Goal: Task Accomplishment & Management: Manage account settings

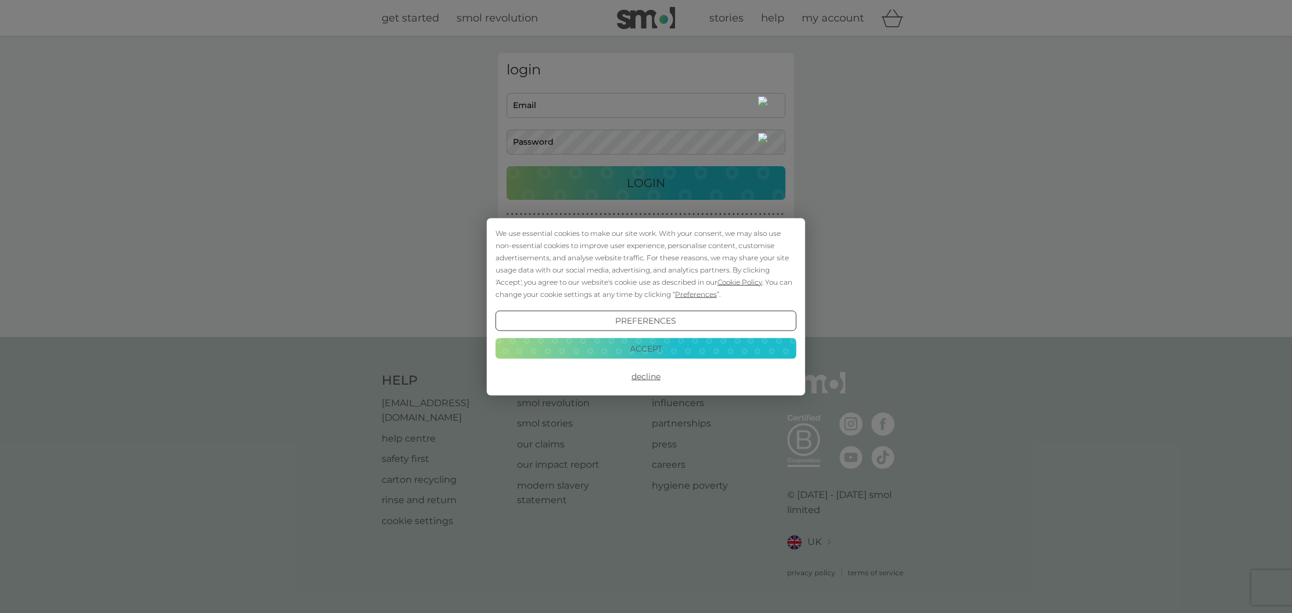
click at [676, 351] on button "Accept" at bounding box center [646, 348] width 301 height 21
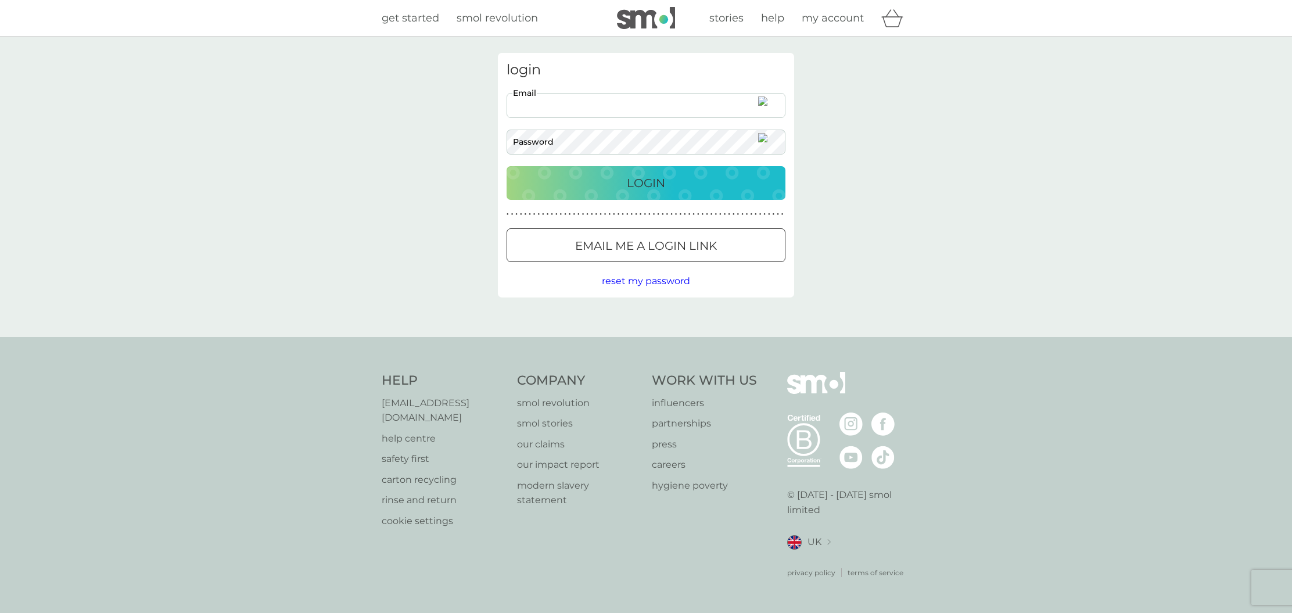
click at [605, 104] on input "Email" at bounding box center [646, 105] width 279 height 25
type input "[EMAIL_ADDRESS][DOMAIN_NAME]"
click at [646, 182] on button "Login" at bounding box center [646, 183] width 279 height 34
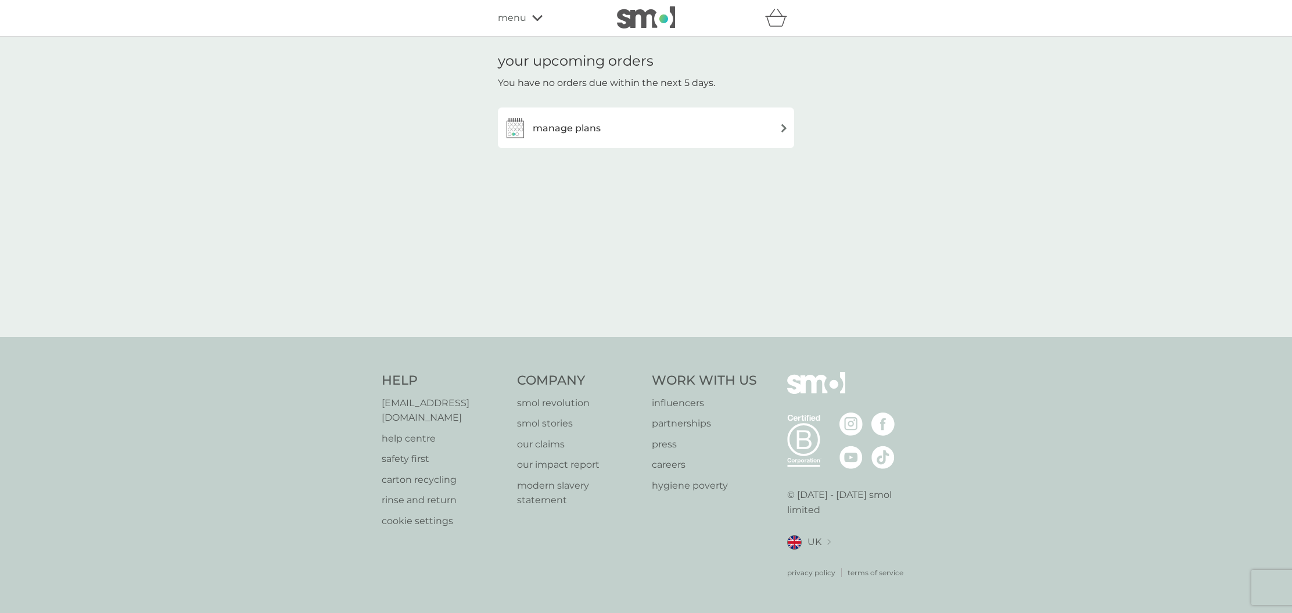
click at [552, 137] on div "manage plans" at bounding box center [552, 127] width 97 height 23
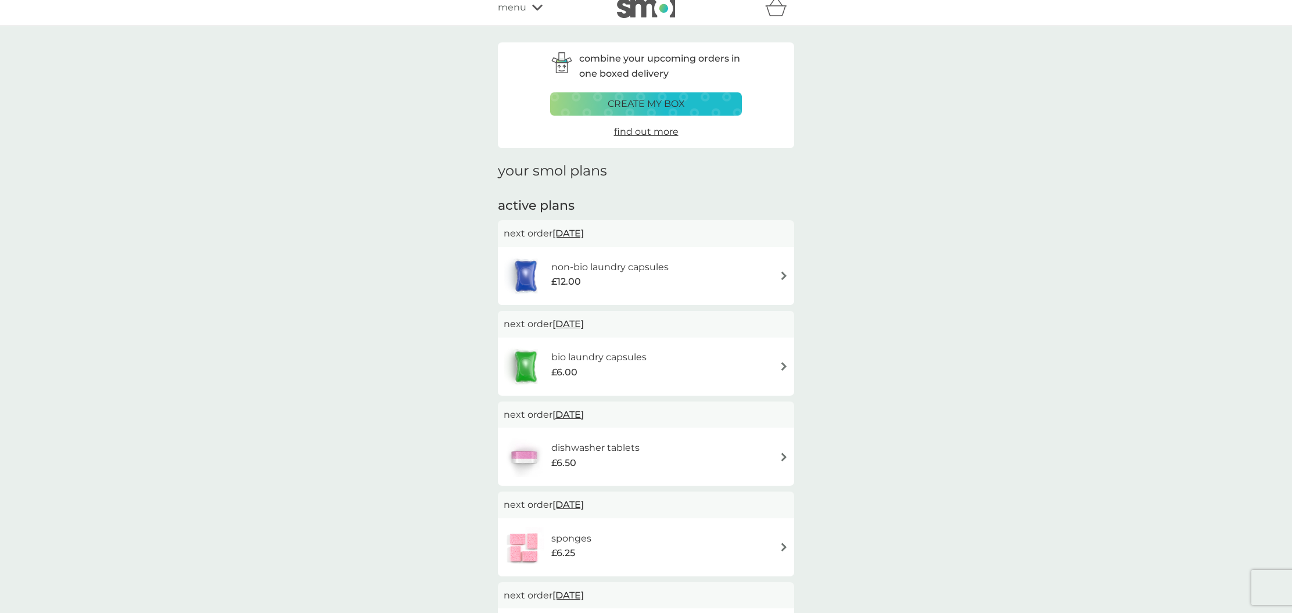
scroll to position [12, 0]
click at [745, 368] on div "bio laundry capsules £6.00" at bounding box center [646, 365] width 285 height 41
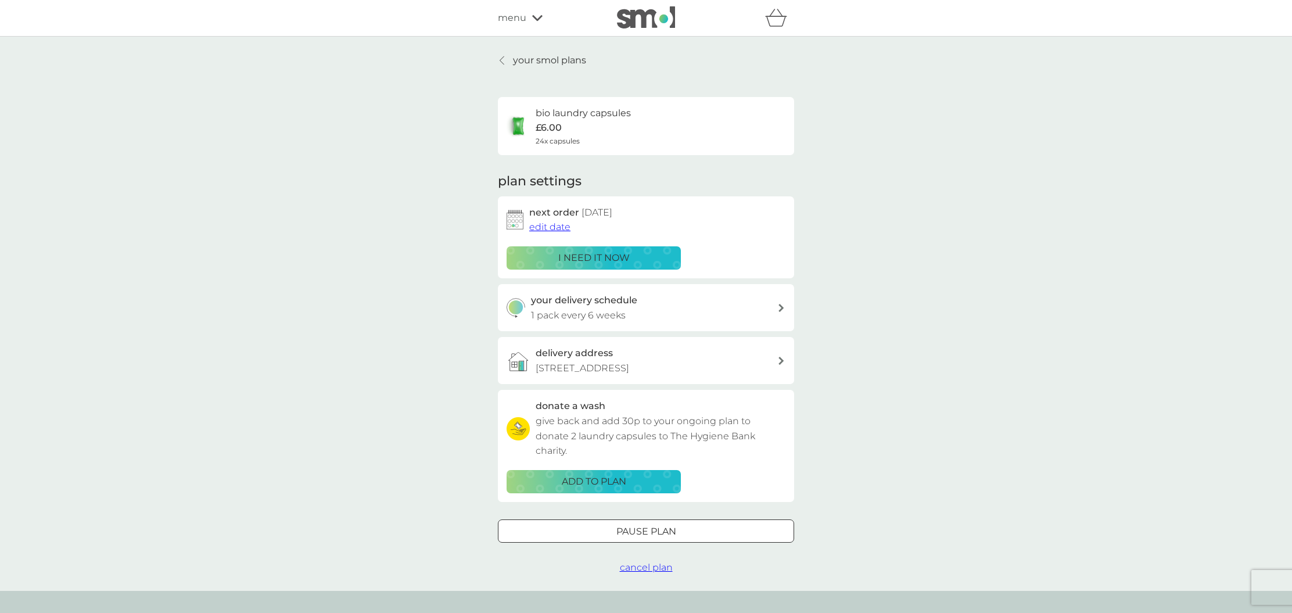
click at [555, 227] on span "edit date" at bounding box center [549, 226] width 41 height 11
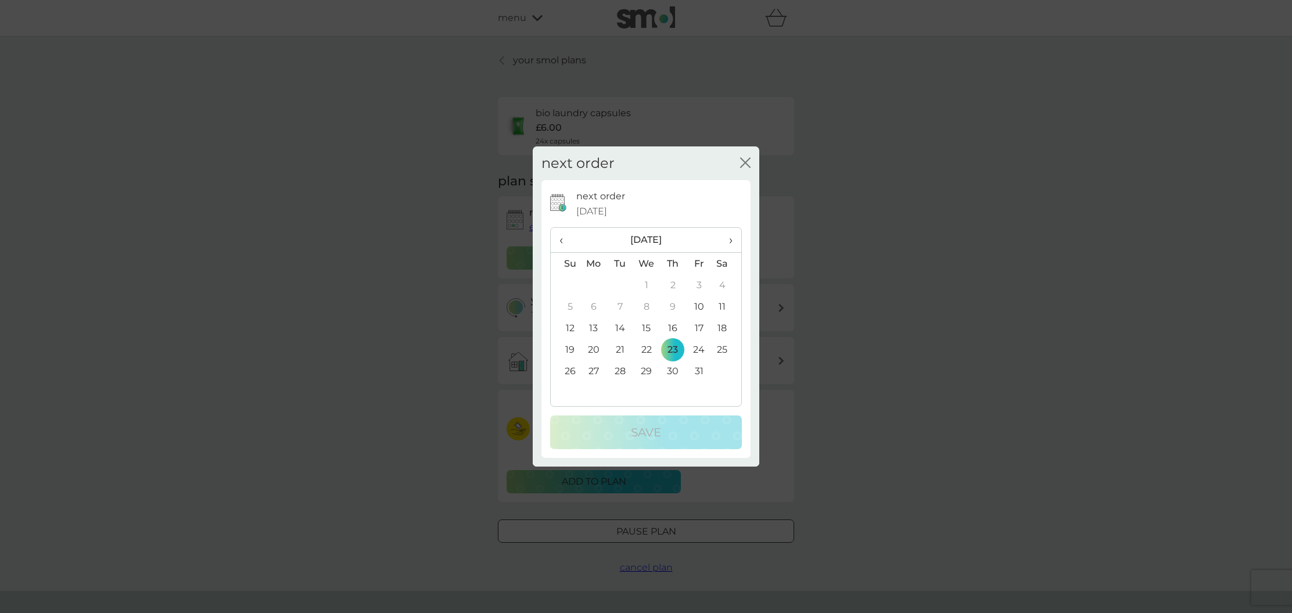
click at [698, 306] on td "10" at bounding box center [699, 306] width 26 height 21
click at [637, 436] on p "Save" at bounding box center [646, 432] width 30 height 19
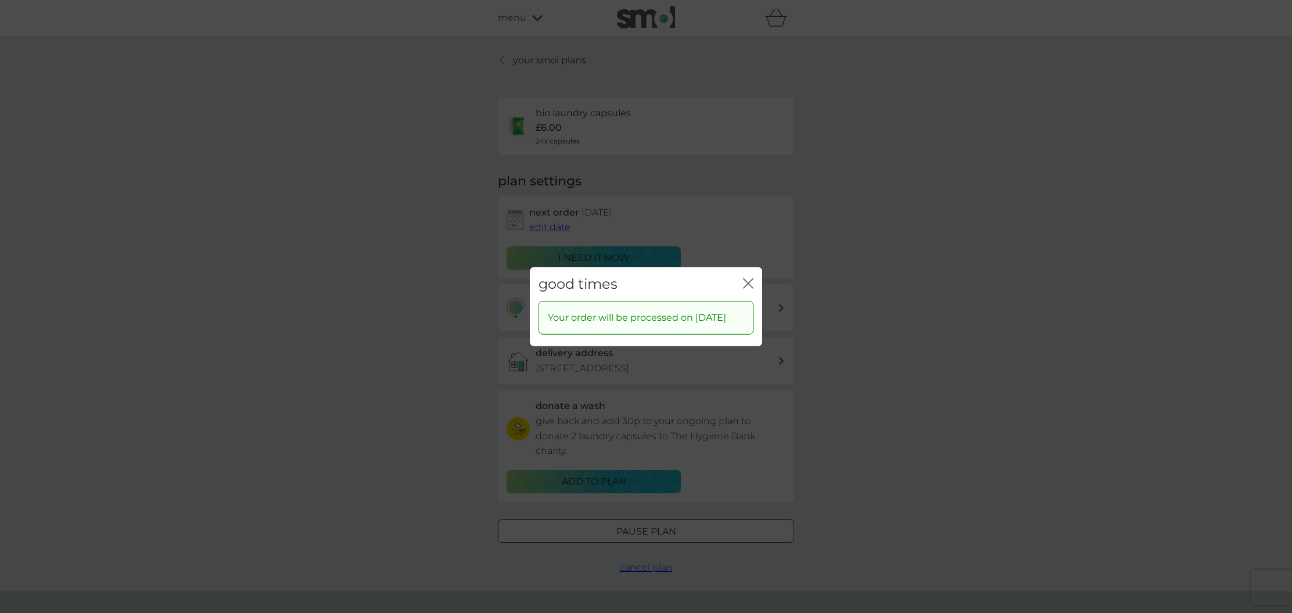
click at [754, 278] on div "good times close" at bounding box center [646, 284] width 232 height 34
click at [751, 278] on icon "close" at bounding box center [748, 283] width 10 height 10
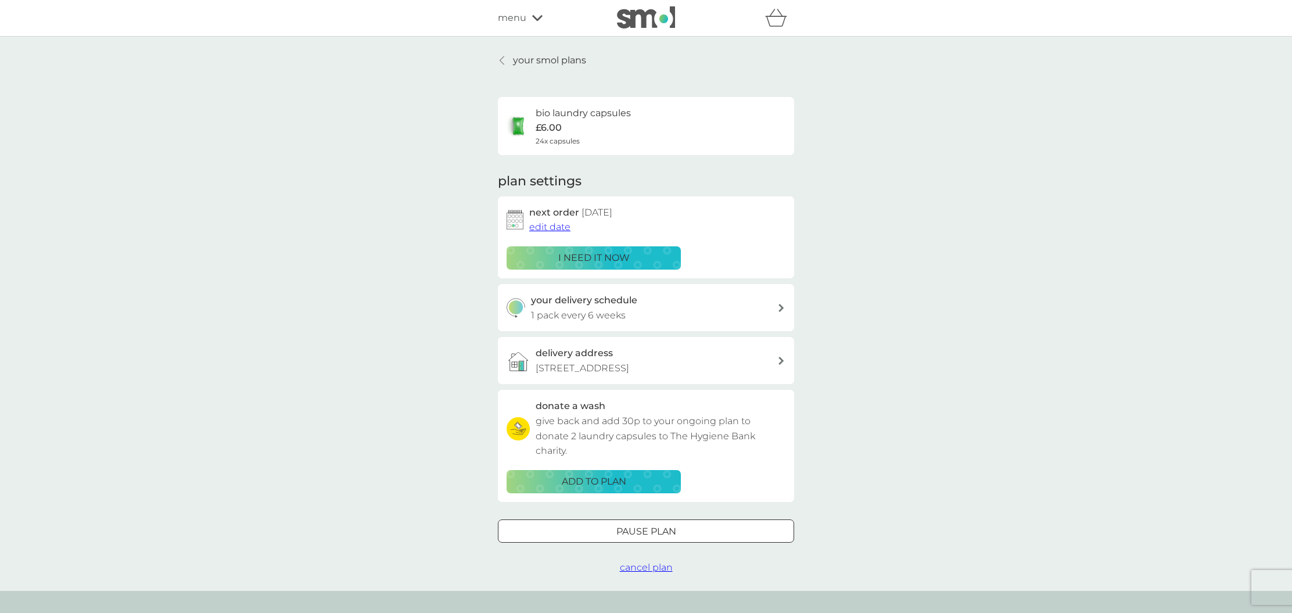
click at [508, 64] on link "your smol plans" at bounding box center [542, 60] width 88 height 15
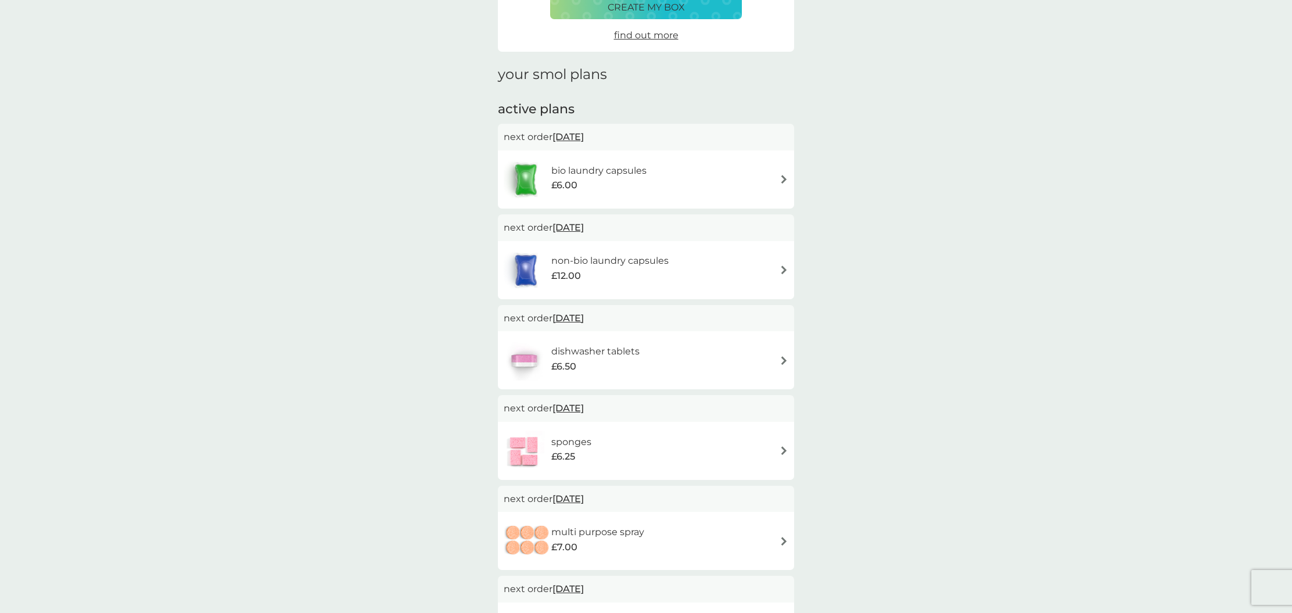
scroll to position [108, 0]
click at [583, 321] on span "27 Oct 2025" at bounding box center [567, 317] width 31 height 23
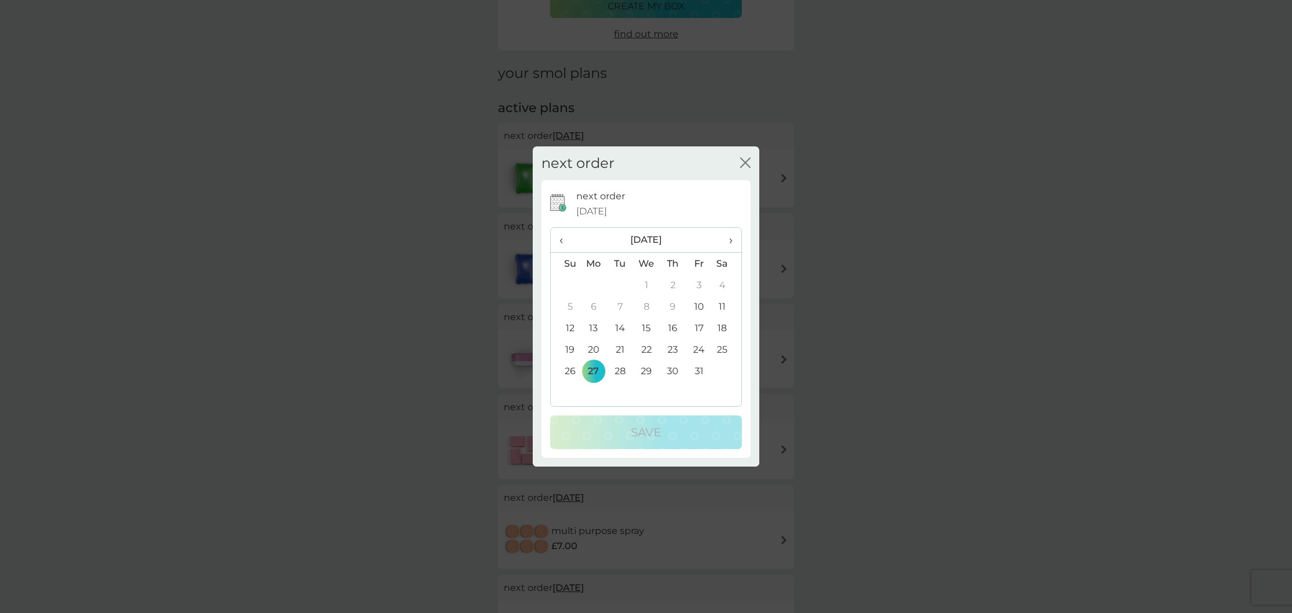
click at [701, 306] on td "10" at bounding box center [699, 306] width 26 height 21
click at [623, 434] on div "Save" at bounding box center [646, 432] width 168 height 19
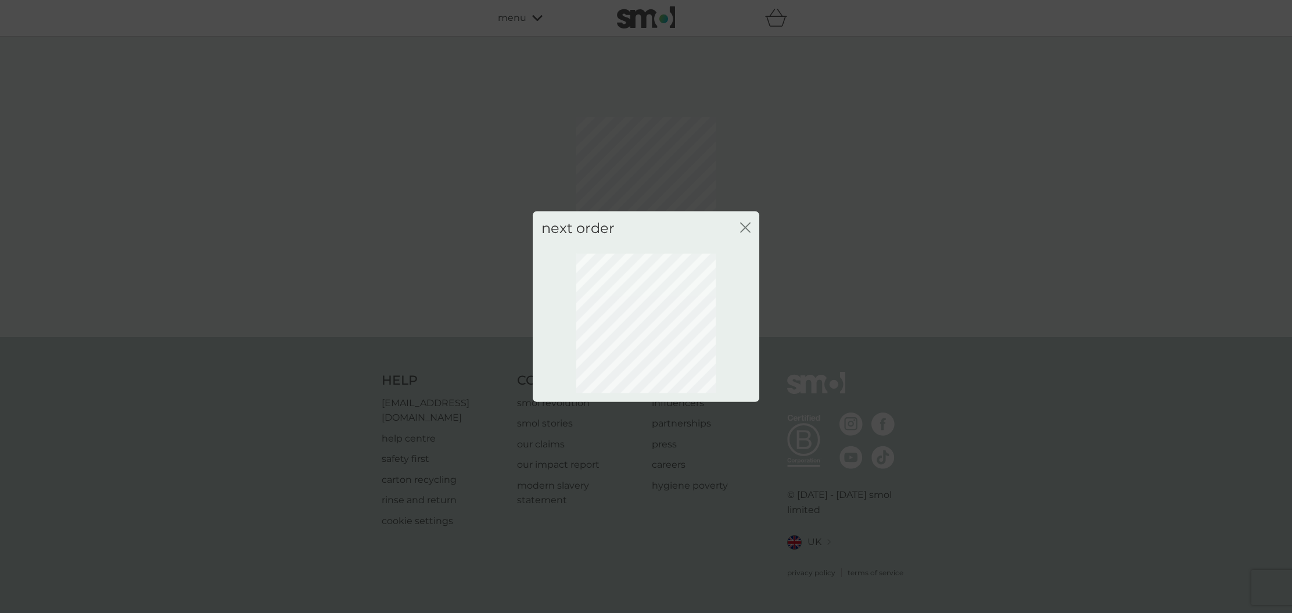
scroll to position [0, 0]
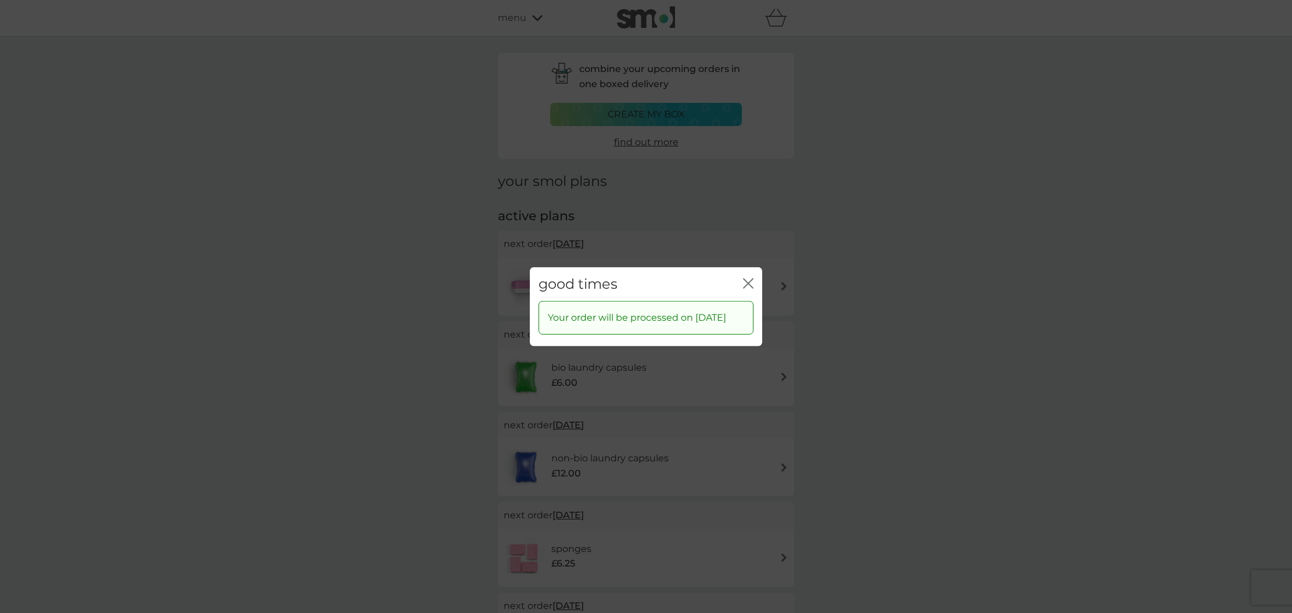
click at [747, 279] on icon "close" at bounding box center [748, 283] width 10 height 10
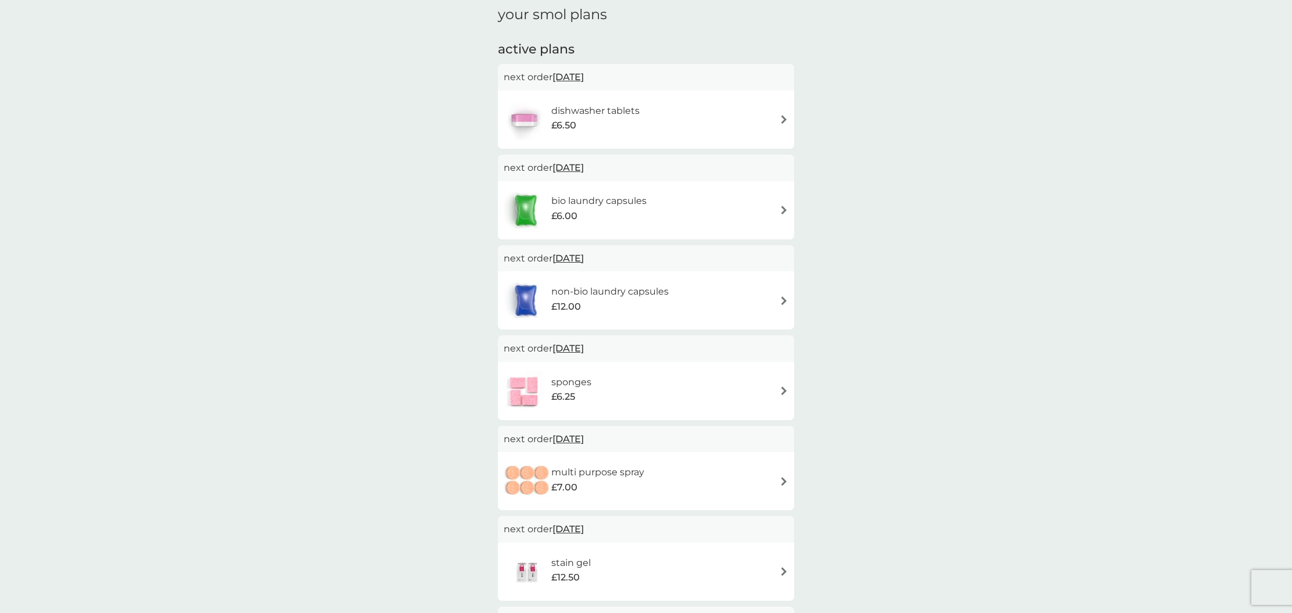
scroll to position [170, 0]
click at [637, 119] on div "£6.50" at bounding box center [595, 121] width 88 height 15
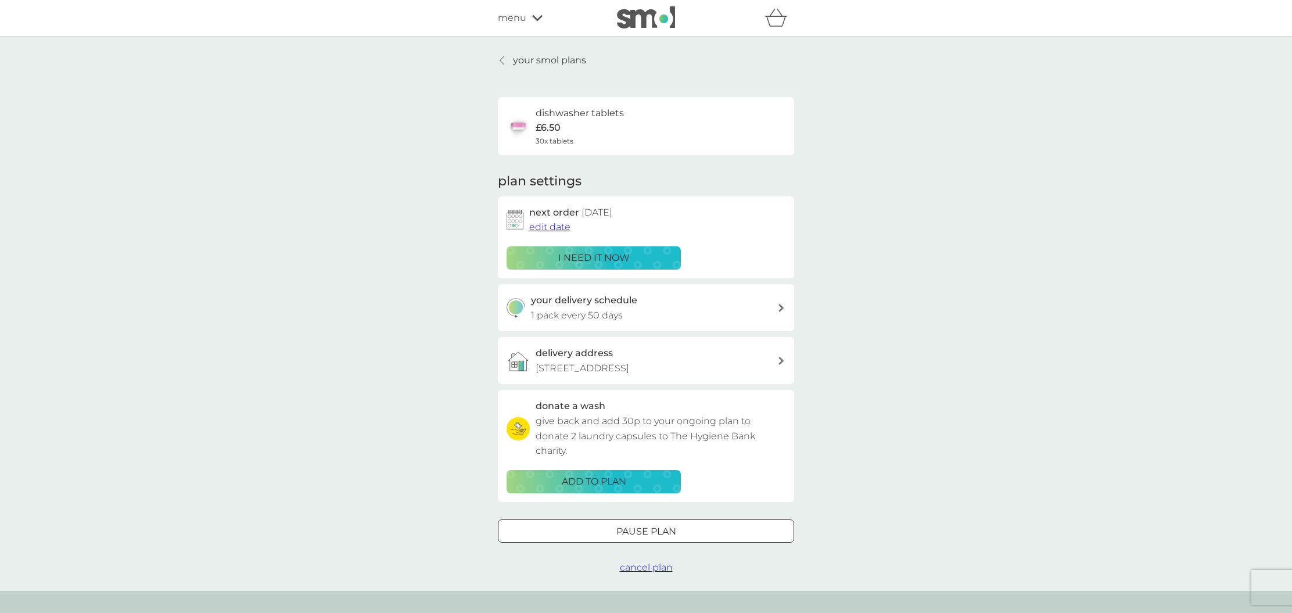
click at [723, 308] on div "your delivery schedule 1 pack every 50 days" at bounding box center [654, 308] width 247 height 30
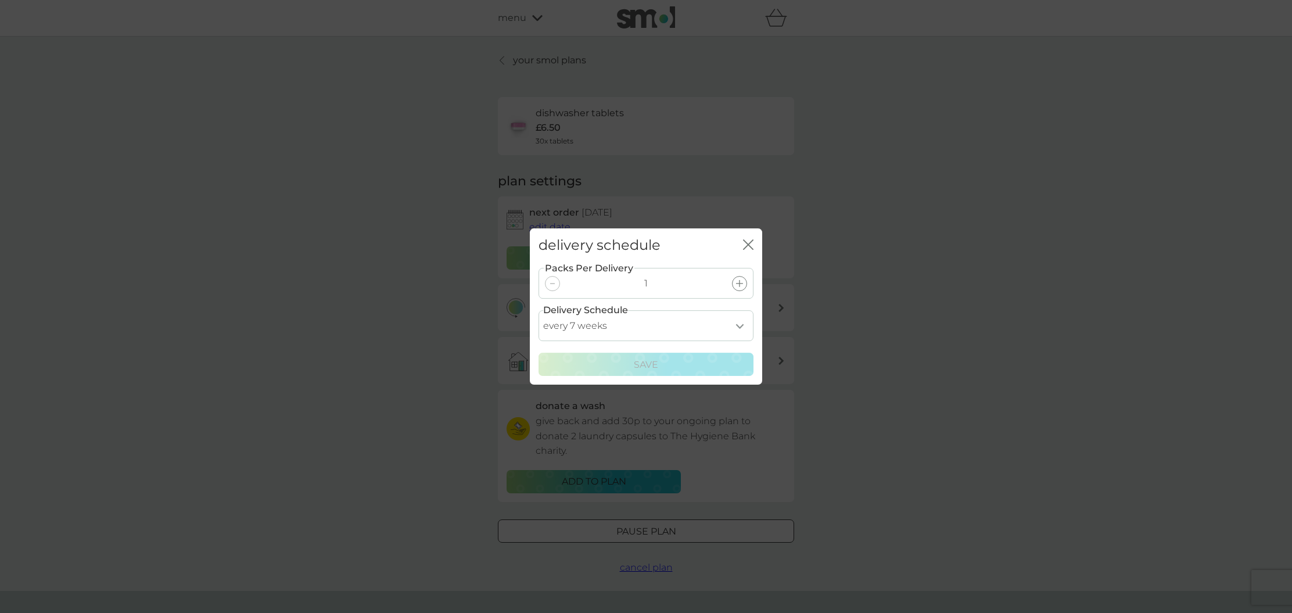
click at [737, 284] on icon at bounding box center [739, 283] width 7 height 7
select select "70"
click at [719, 367] on div "Save" at bounding box center [646, 364] width 200 height 15
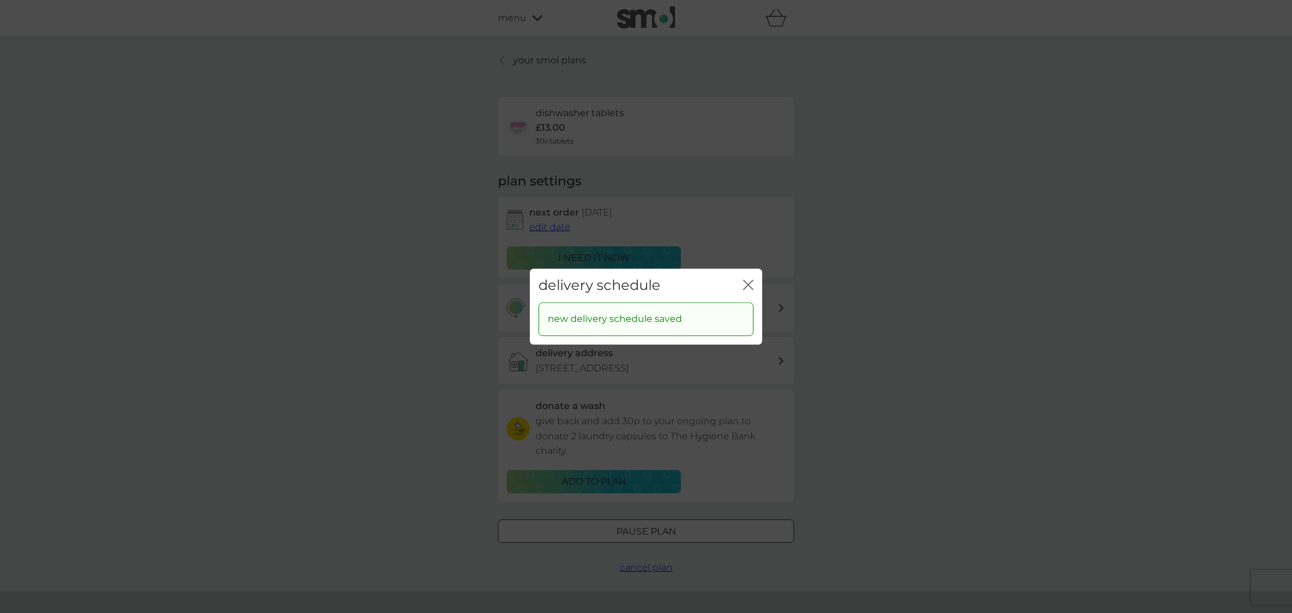
click at [752, 285] on icon "close" at bounding box center [748, 284] width 10 height 10
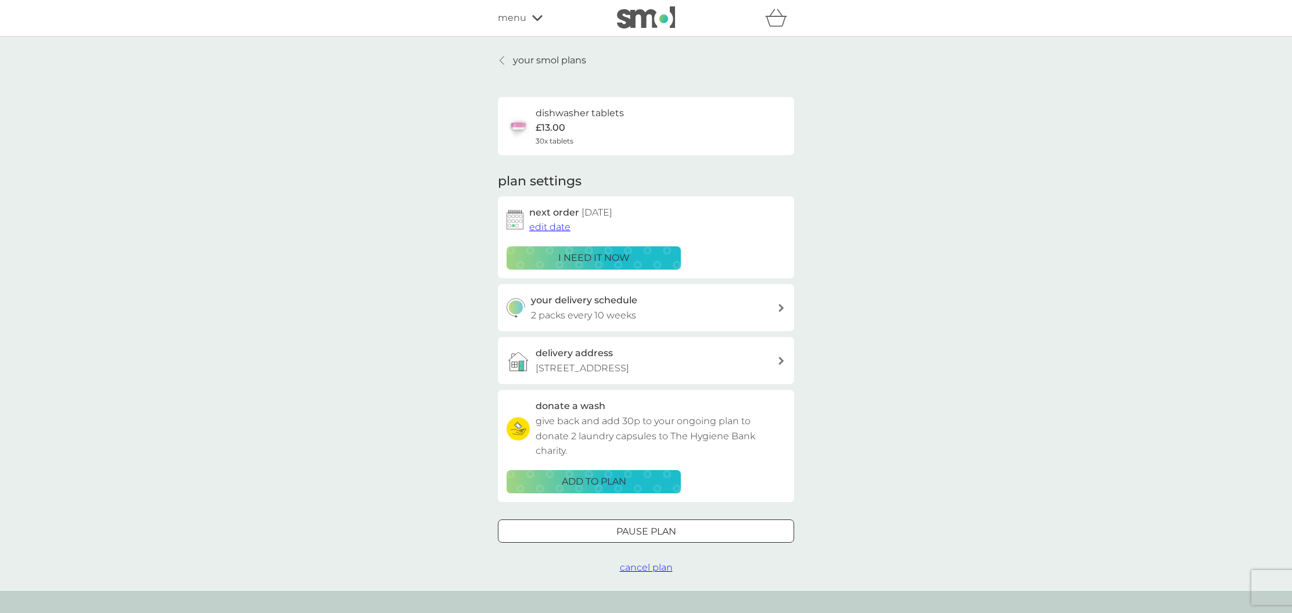
click at [862, 288] on div "your smol plans dishwasher tablets £13.00 30x tablets plan settings next order …" at bounding box center [646, 314] width 1292 height 554
click at [510, 56] on link "your smol plans" at bounding box center [542, 60] width 88 height 15
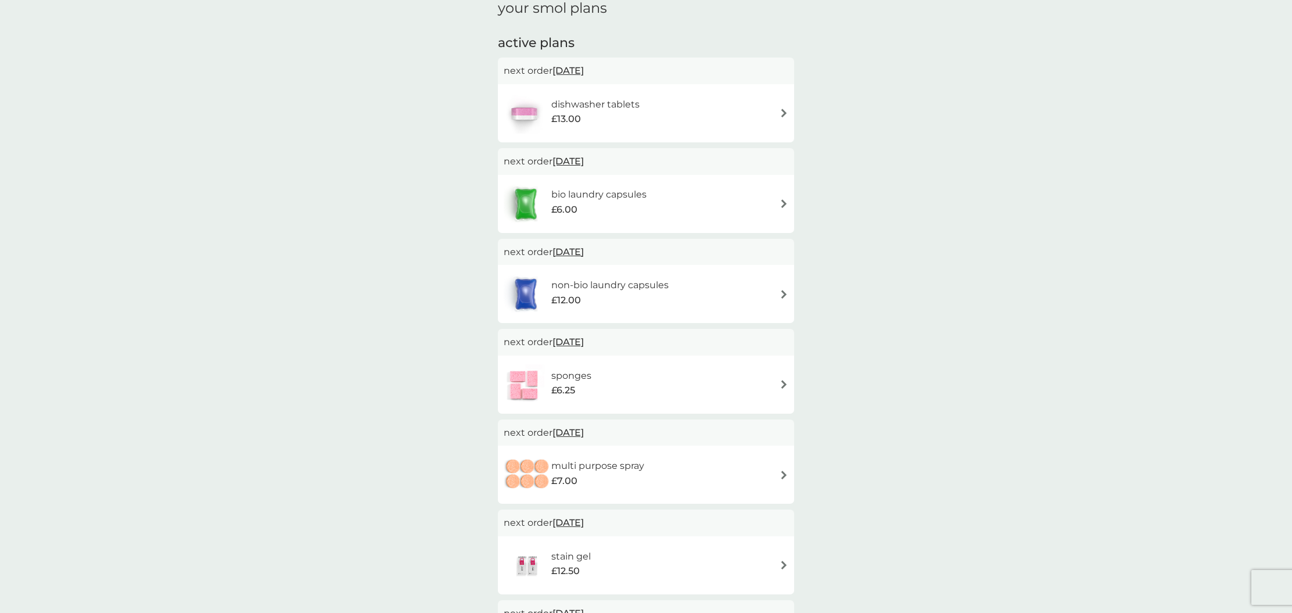
scroll to position [174, 0]
click at [567, 249] on span "19 Oct 2025" at bounding box center [567, 250] width 31 height 23
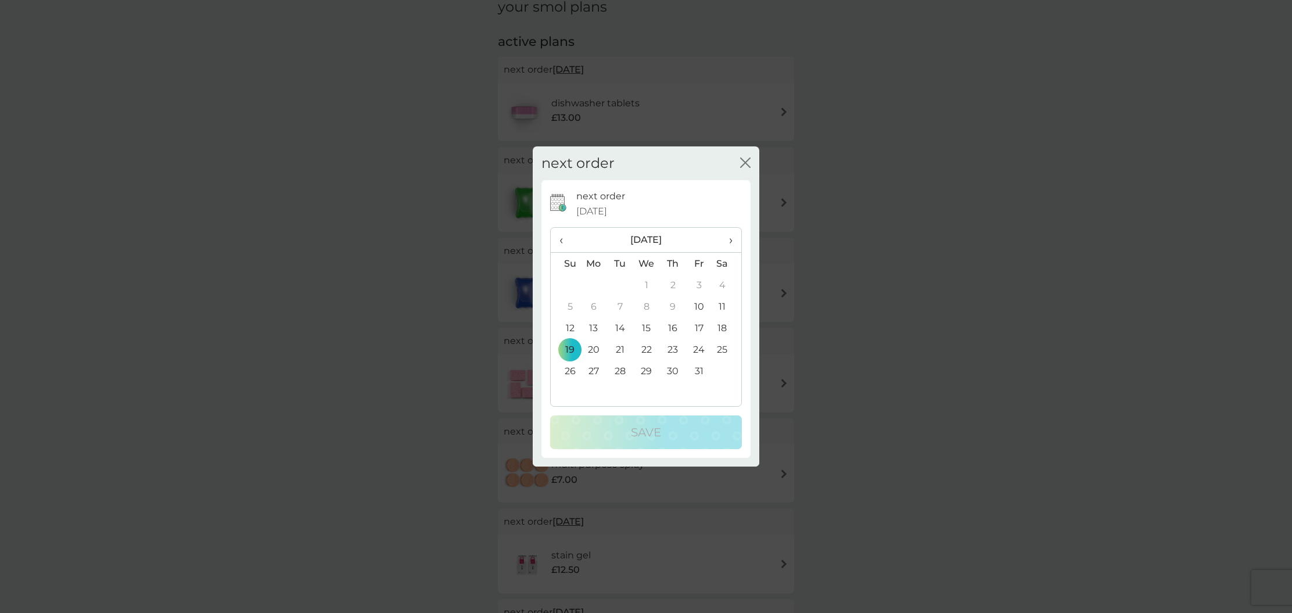
click at [704, 369] on td "31" at bounding box center [699, 370] width 26 height 21
click at [672, 436] on div "Save" at bounding box center [646, 432] width 168 height 19
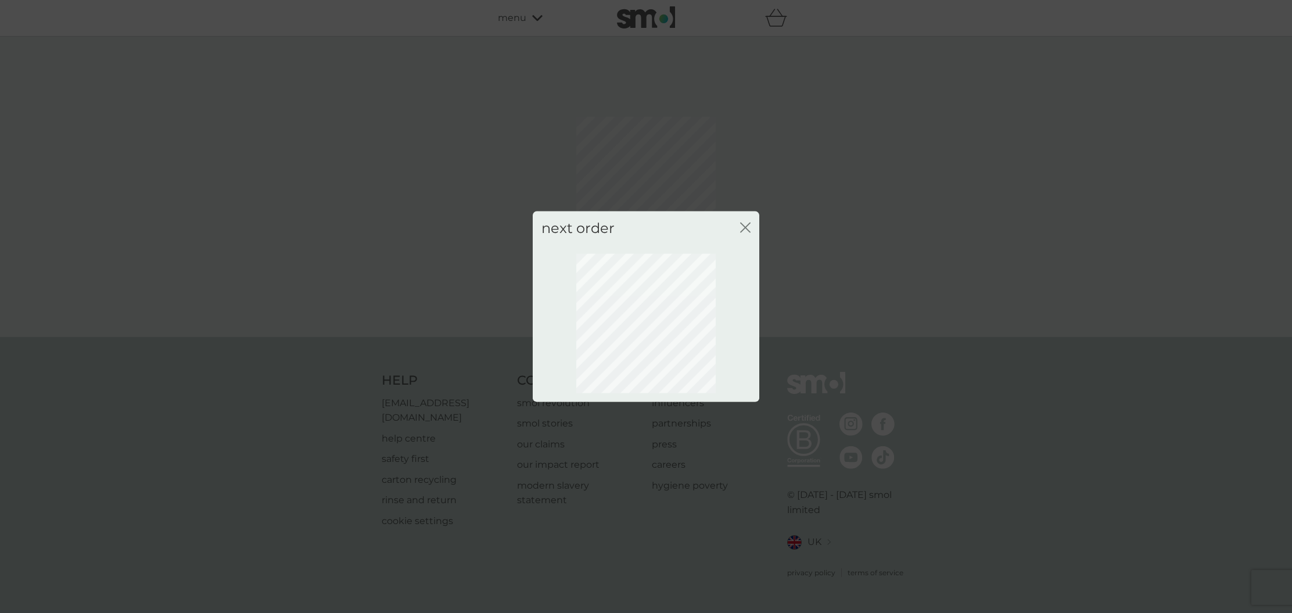
scroll to position [0, 0]
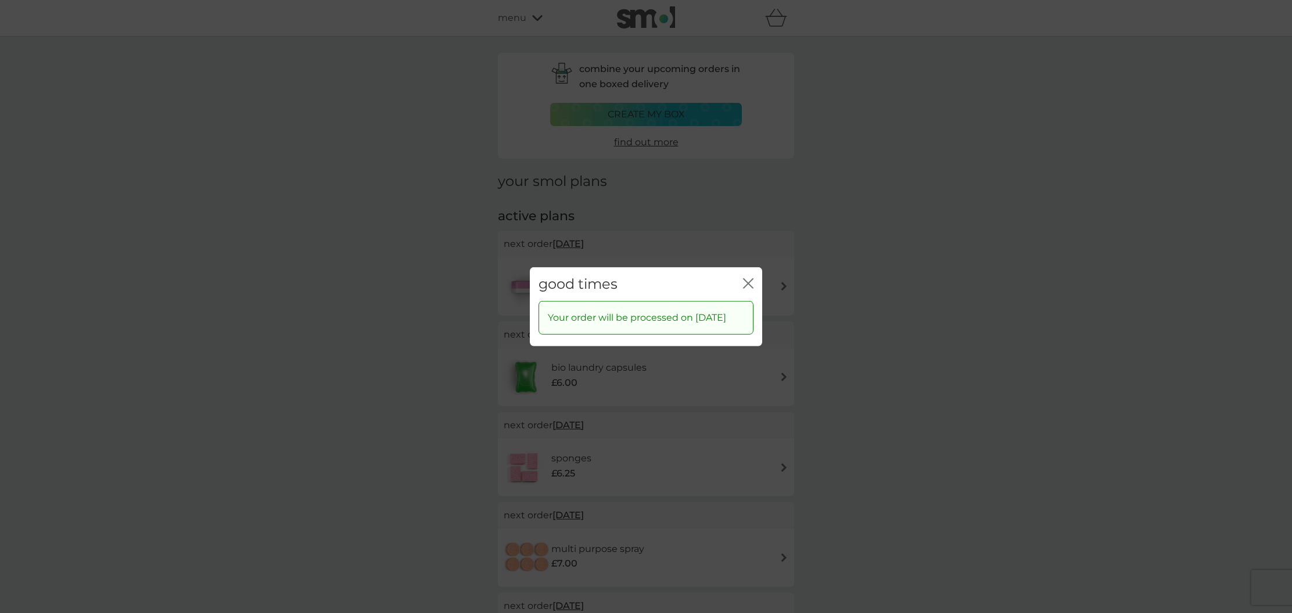
click at [747, 278] on icon "close" at bounding box center [748, 283] width 10 height 10
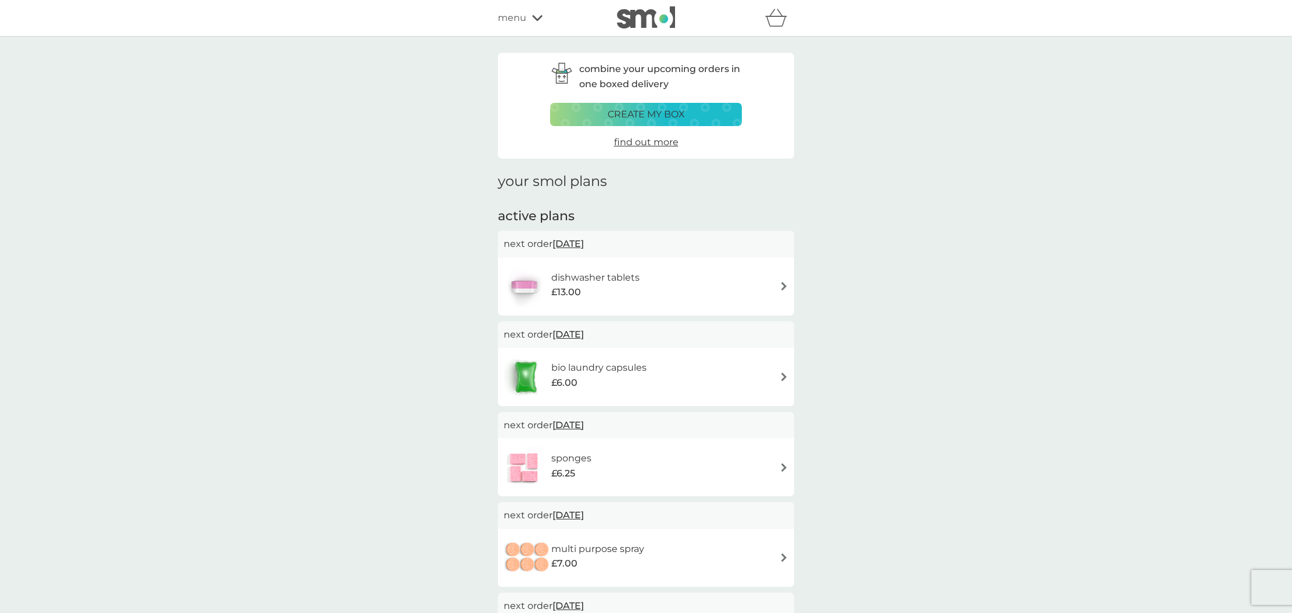
click at [511, 20] on span "menu" at bounding box center [512, 17] width 28 height 15
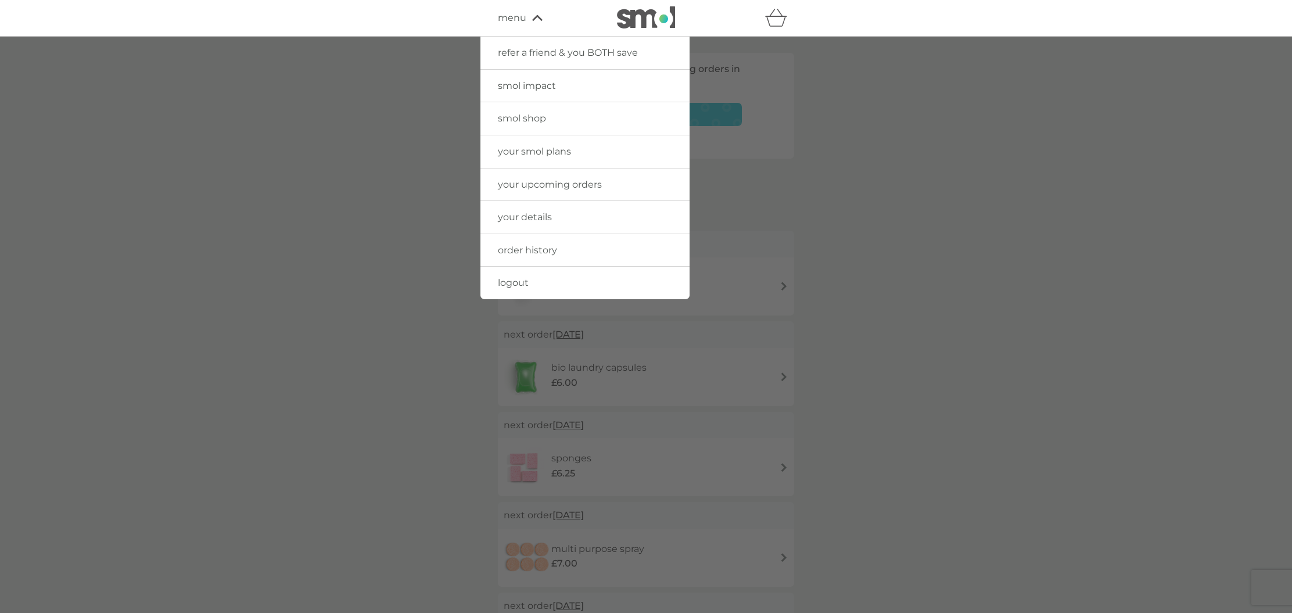
scroll to position [1, 0]
click at [547, 148] on span "your smol plans" at bounding box center [534, 150] width 73 height 11
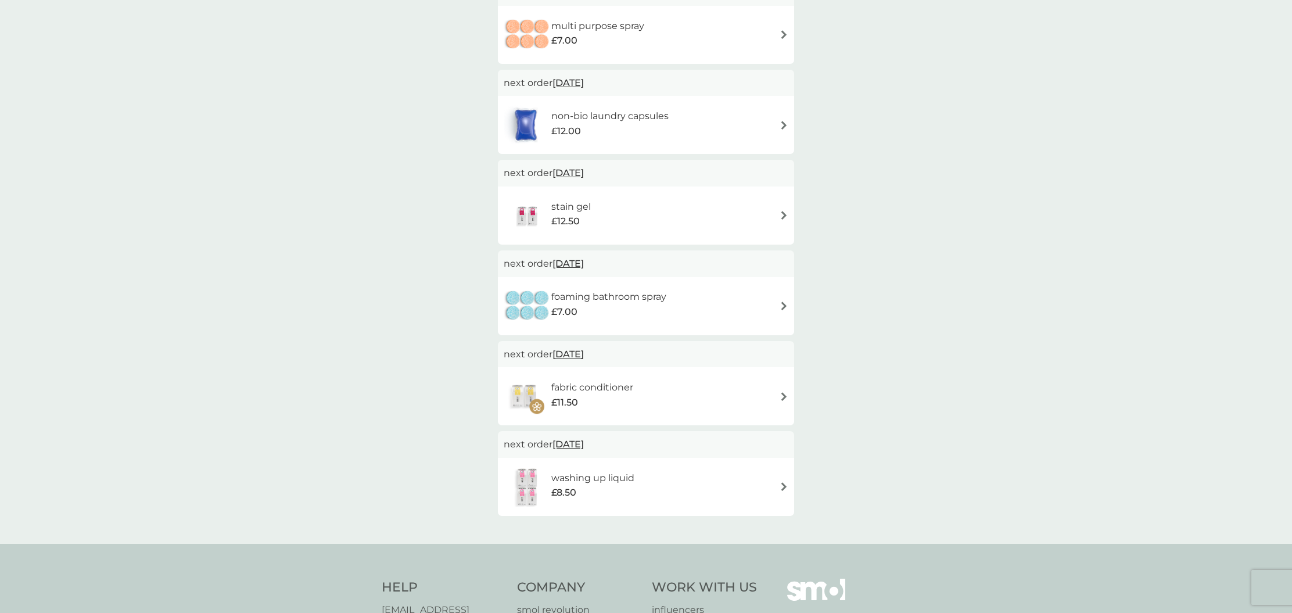
scroll to position [531, 0]
